Goal: Task Accomplishment & Management: Manage account settings

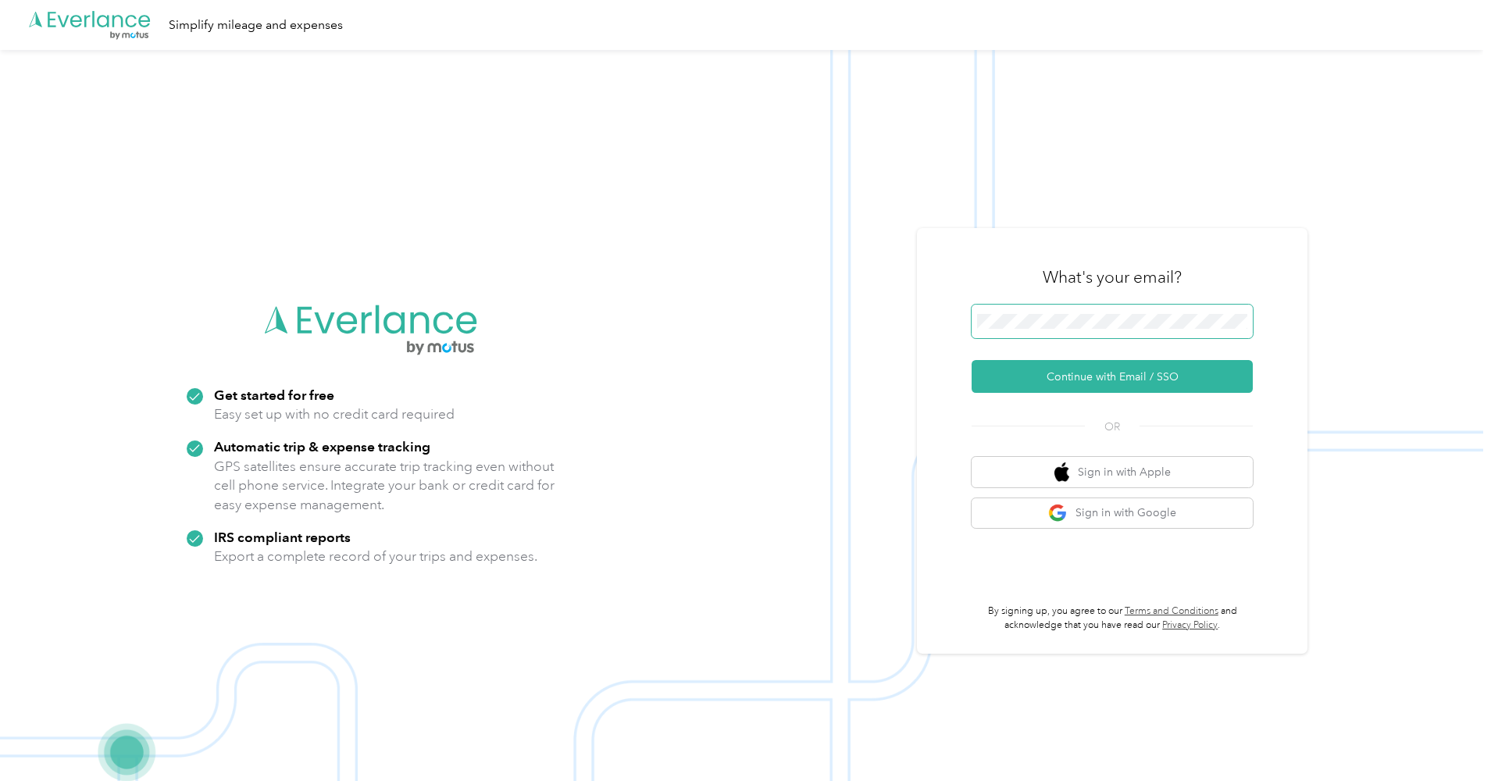
click at [1065, 310] on span at bounding box center [1111, 322] width 281 height 34
click at [1084, 333] on span at bounding box center [1111, 322] width 281 height 34
click at [1117, 376] on button "Continue with Email / SSO" at bounding box center [1111, 376] width 281 height 33
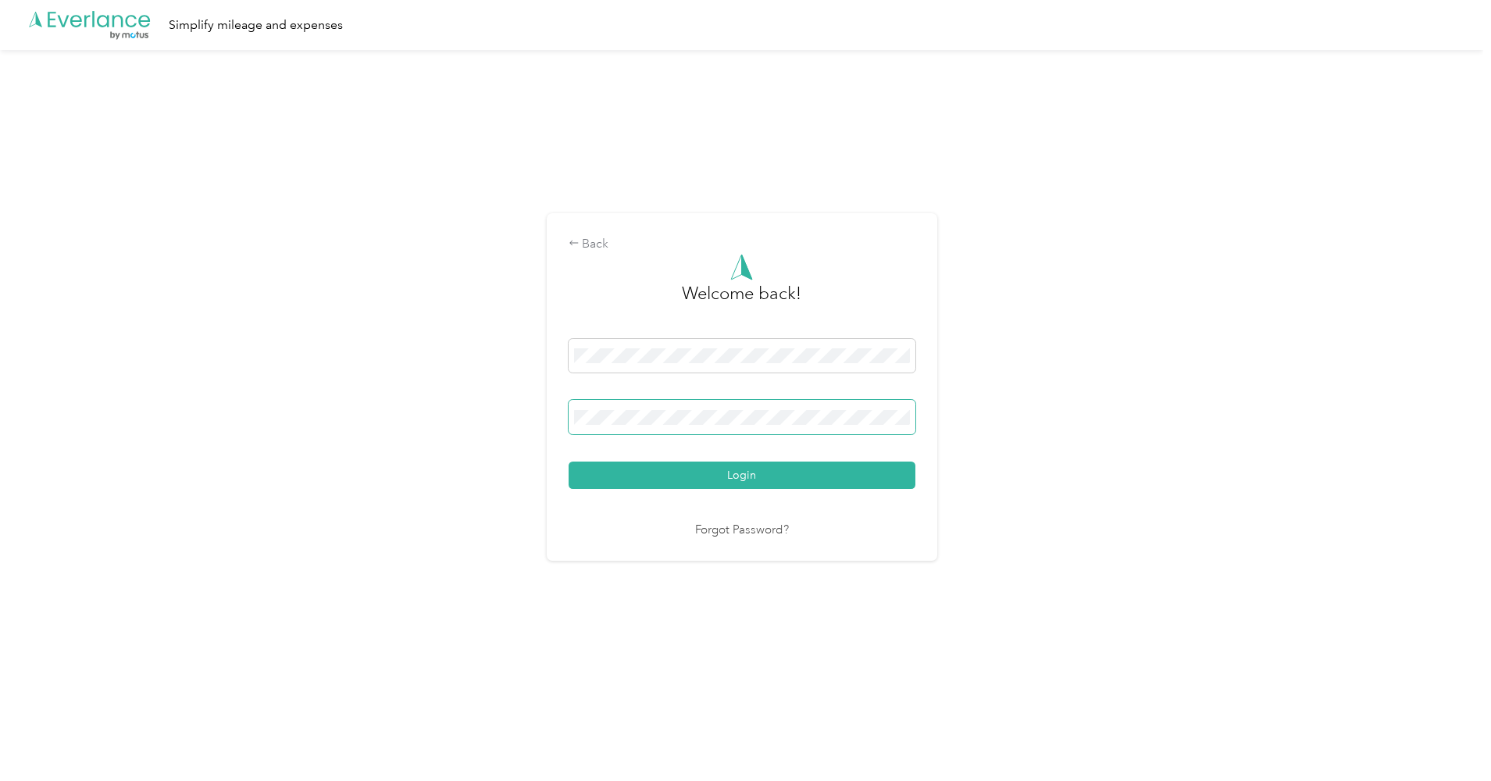
click at [683, 403] on span at bounding box center [741, 417] width 347 height 34
click at [745, 475] on button "Login" at bounding box center [741, 474] width 347 height 27
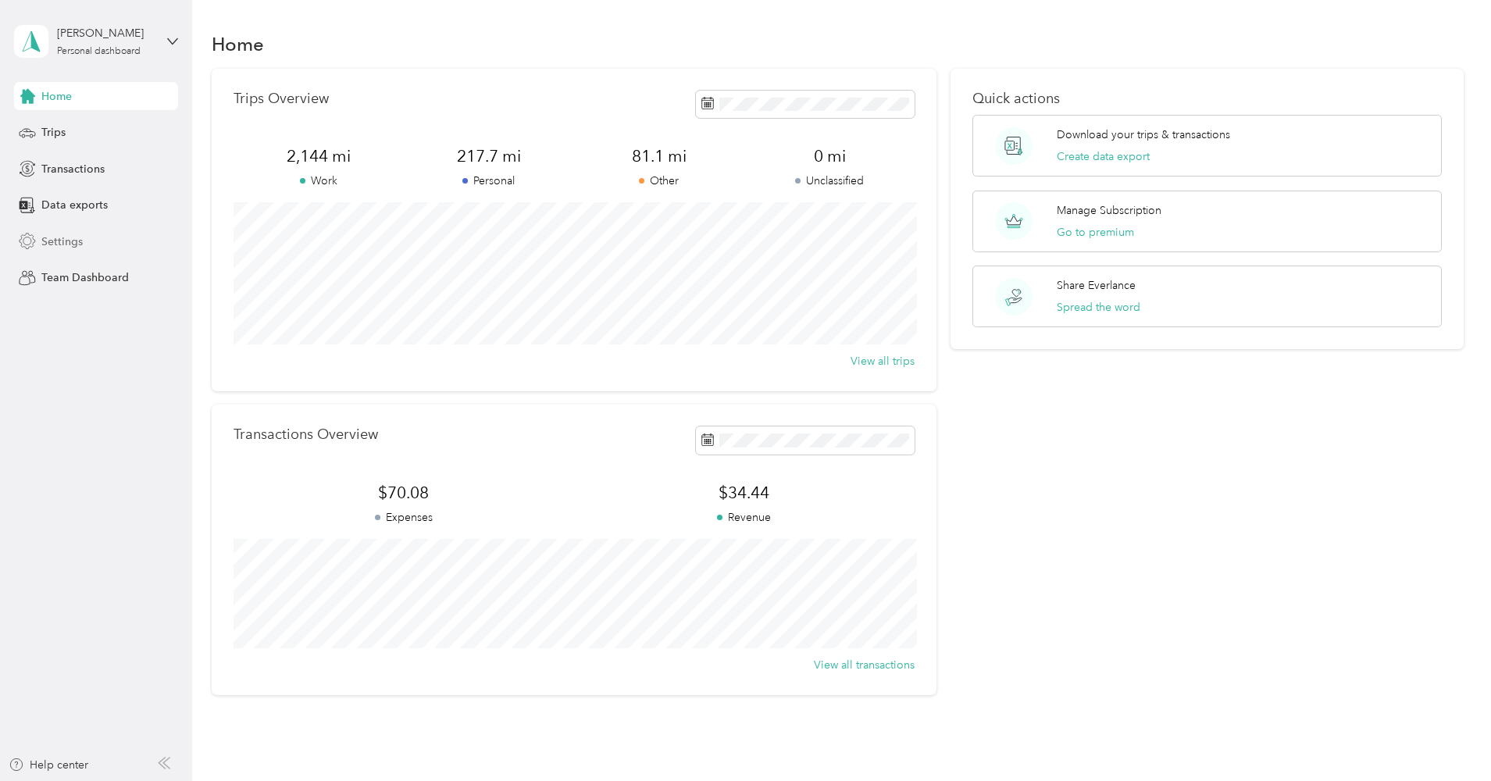
click at [79, 250] on div "Settings" at bounding box center [96, 241] width 164 height 28
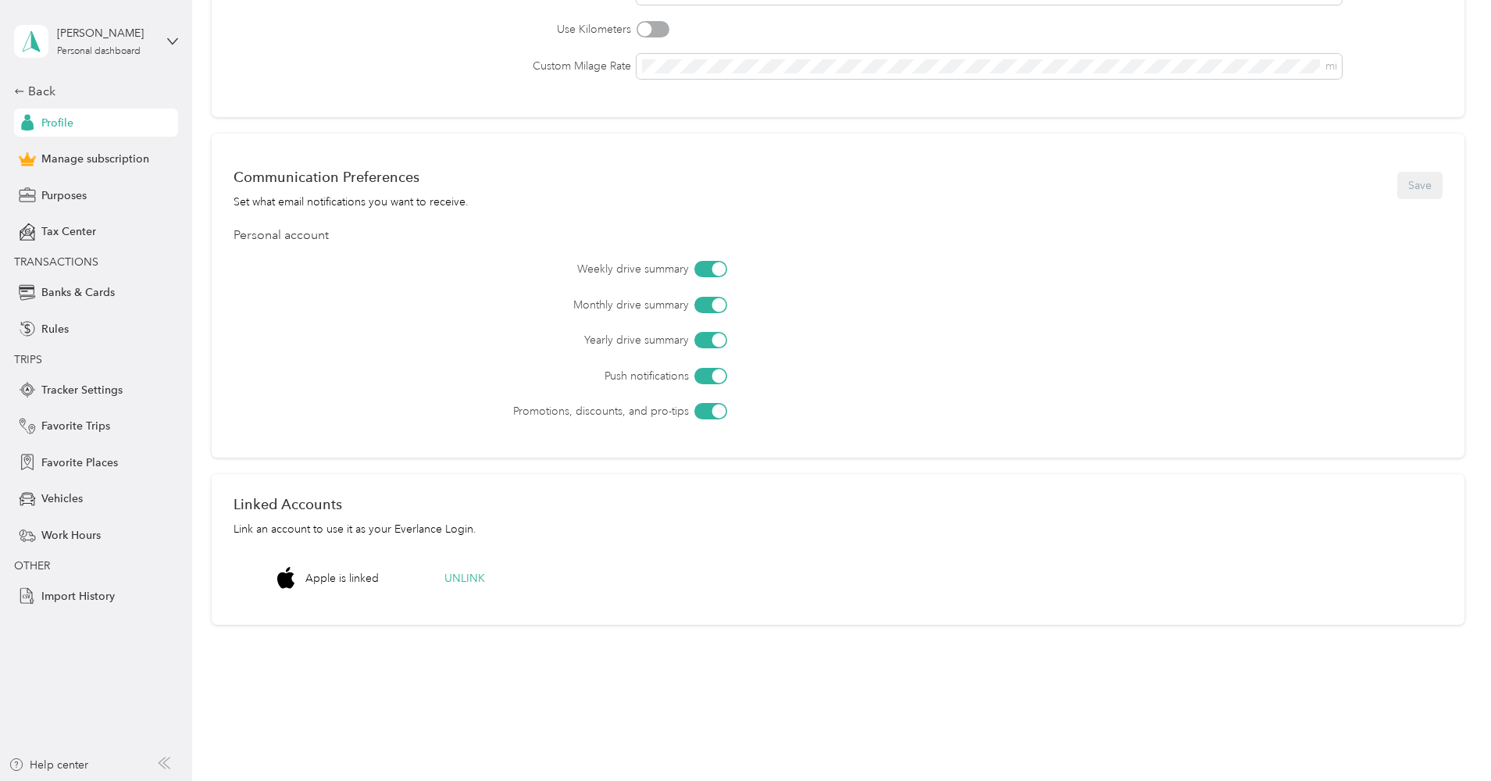
scroll to position [349, 0]
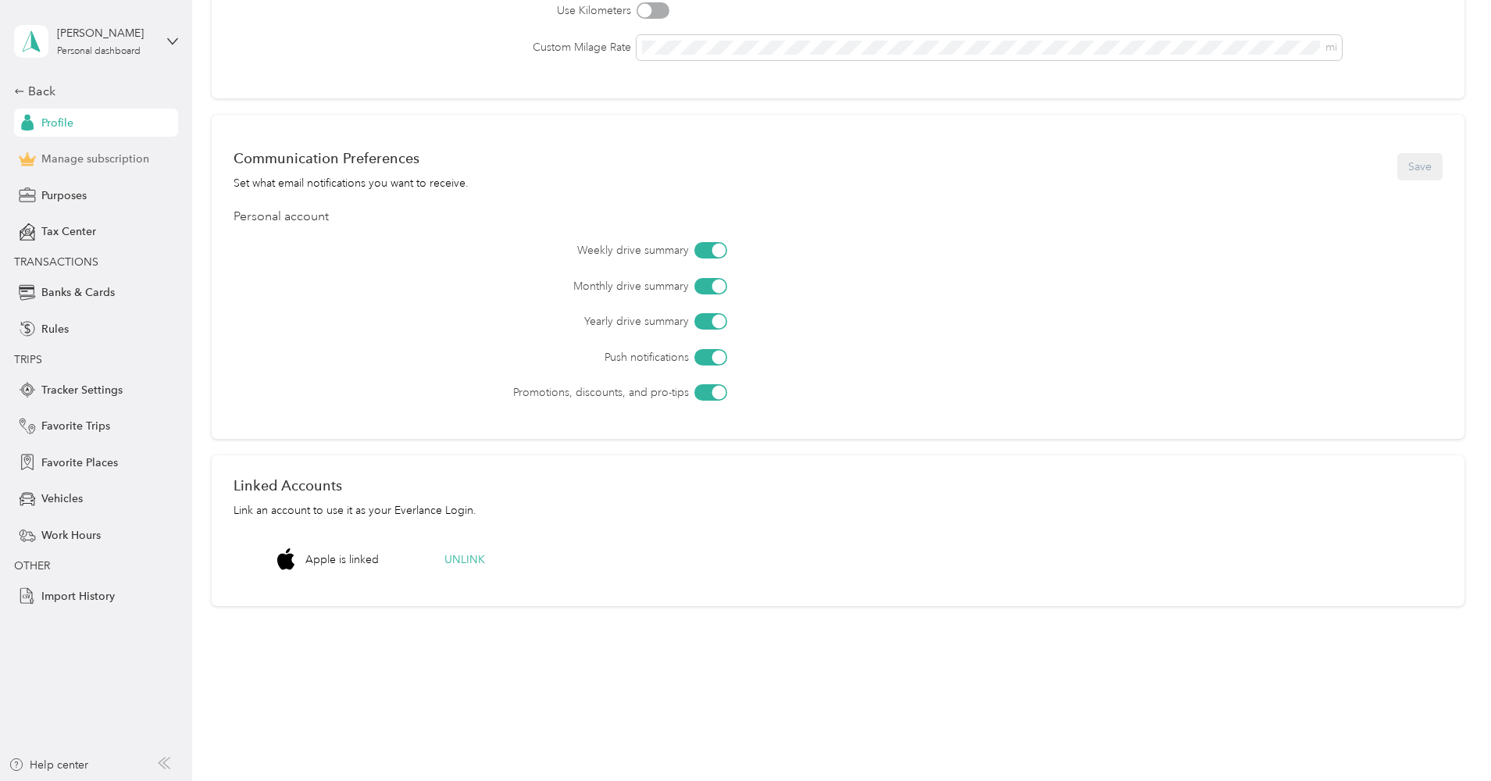
click at [81, 162] on span "Manage subscription" at bounding box center [95, 159] width 108 height 16
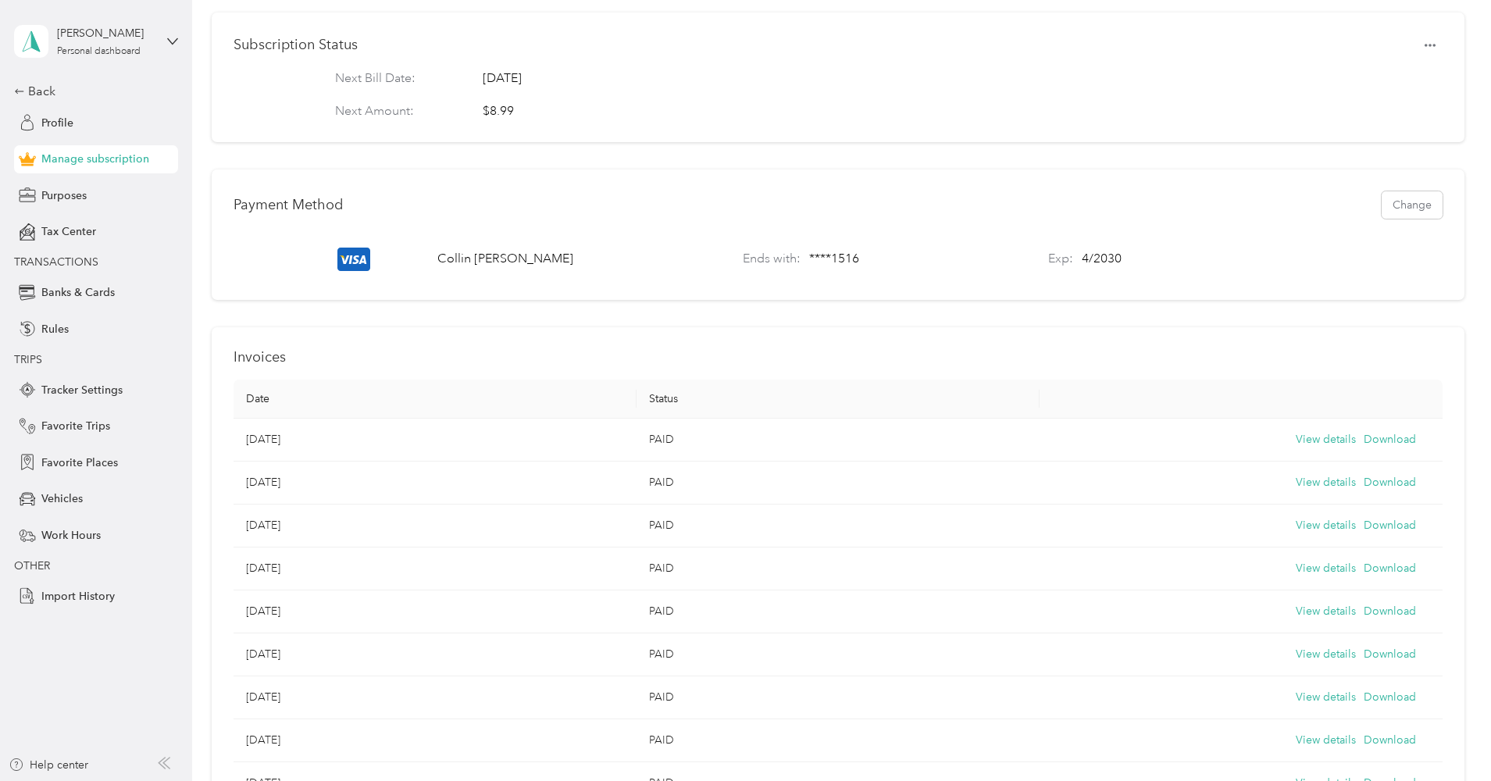
scroll to position [408, 0]
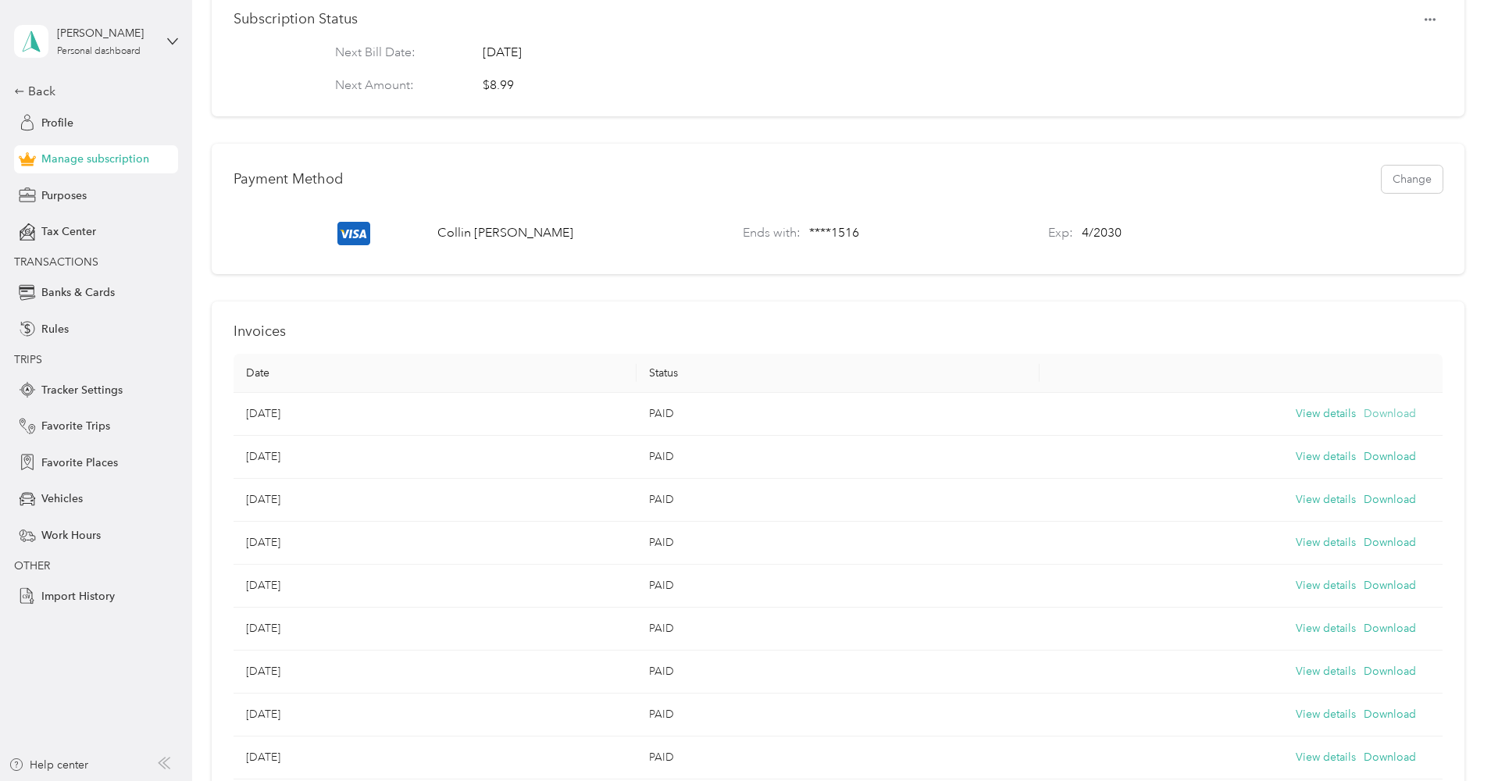
click at [1381, 411] on button "Download" at bounding box center [1389, 413] width 52 height 17
click at [1324, 410] on button "View details" at bounding box center [1325, 413] width 60 height 17
